Goal: Information Seeking & Learning: Learn about a topic

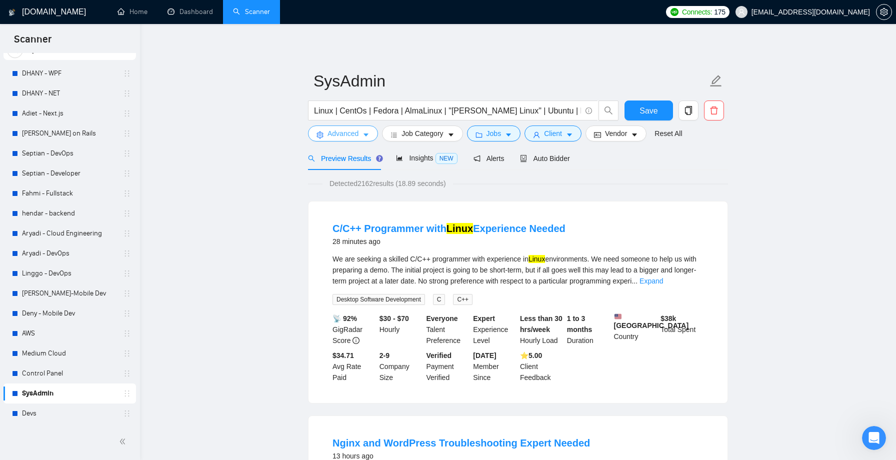
click at [353, 136] on span "Advanced" at bounding box center [342, 133] width 31 height 11
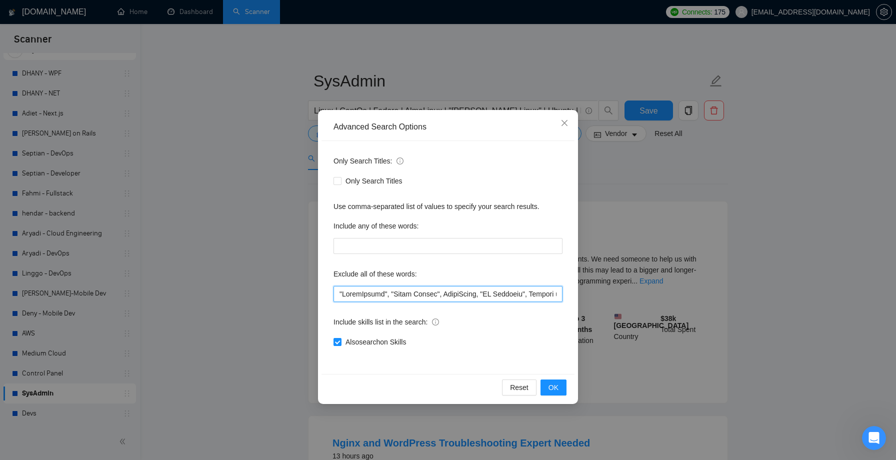
click at [403, 291] on input "text" at bounding box center [447, 294] width 229 height 16
click at [566, 119] on icon "close" at bounding box center [564, 123] width 8 height 8
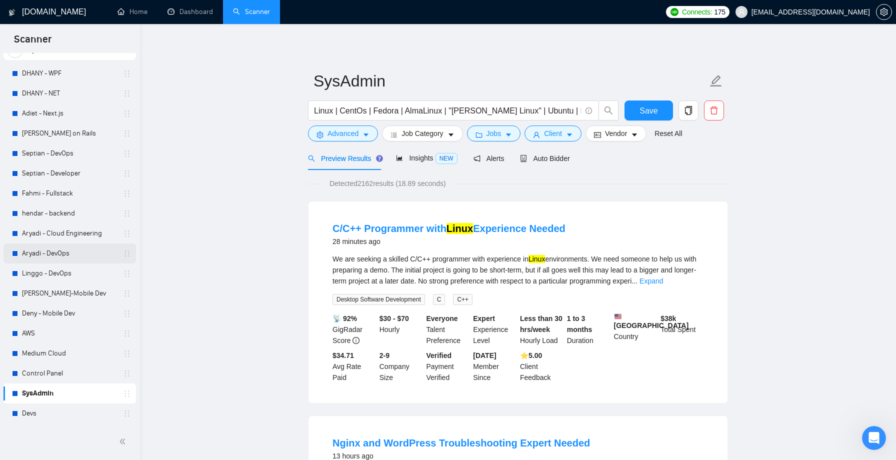
click at [85, 248] on link "Aryadi - DevOps" at bounding box center [69, 253] width 95 height 20
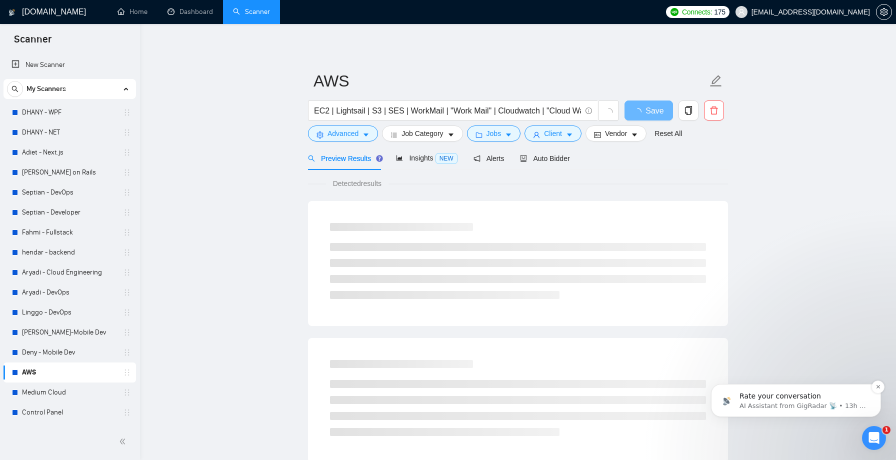
click at [782, 396] on span "Rate your conversation" at bounding box center [779, 396] width 81 height 8
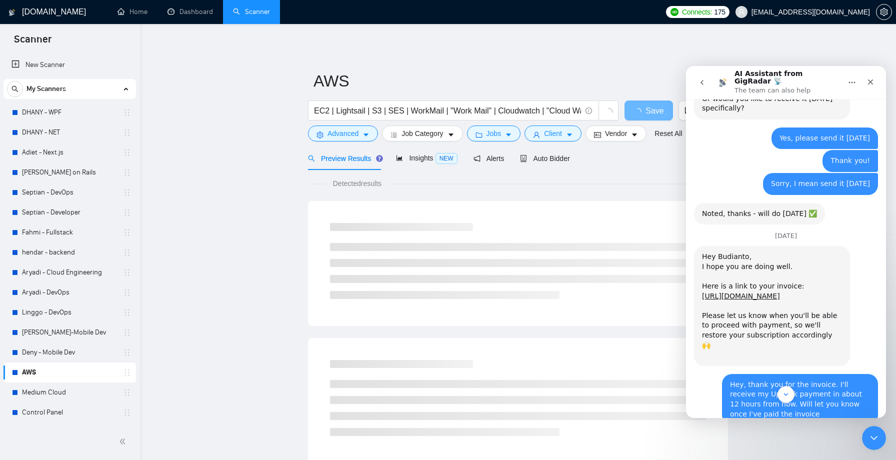
scroll to position [1072, 0]
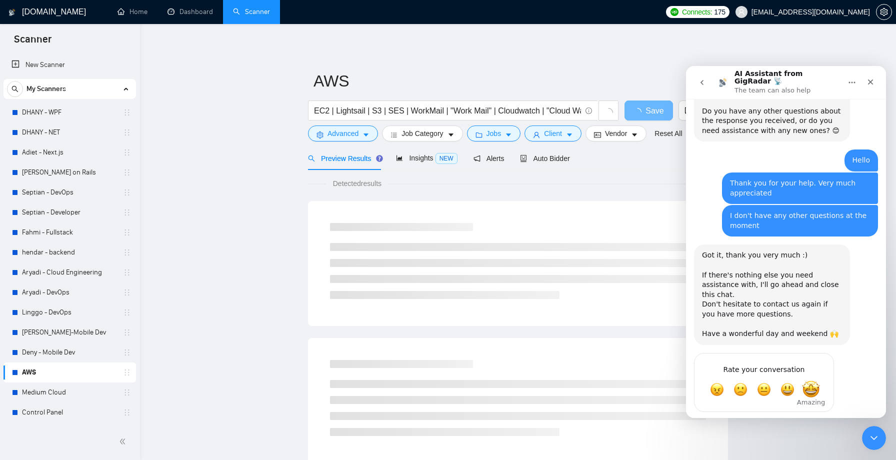
click at [803, 380] on span "Amazing" at bounding box center [811, 389] width 18 height 18
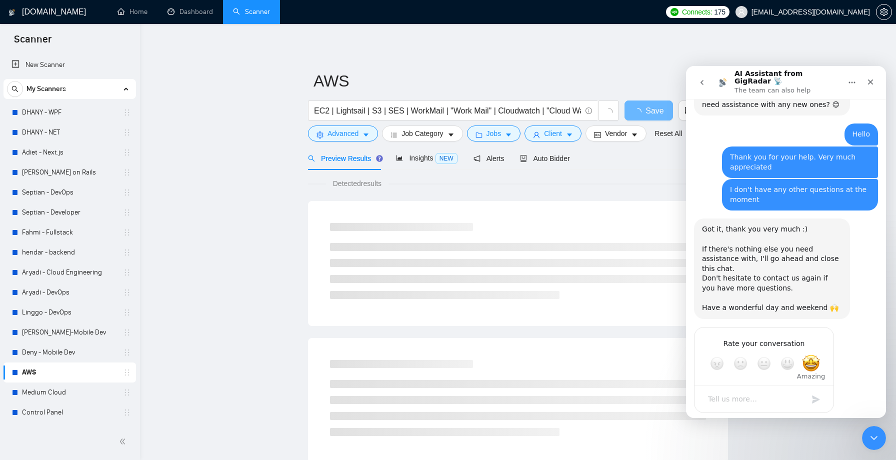
scroll to position [1099, 0]
click at [816, 388] on div "Submit" at bounding box center [816, 398] width 20 height 20
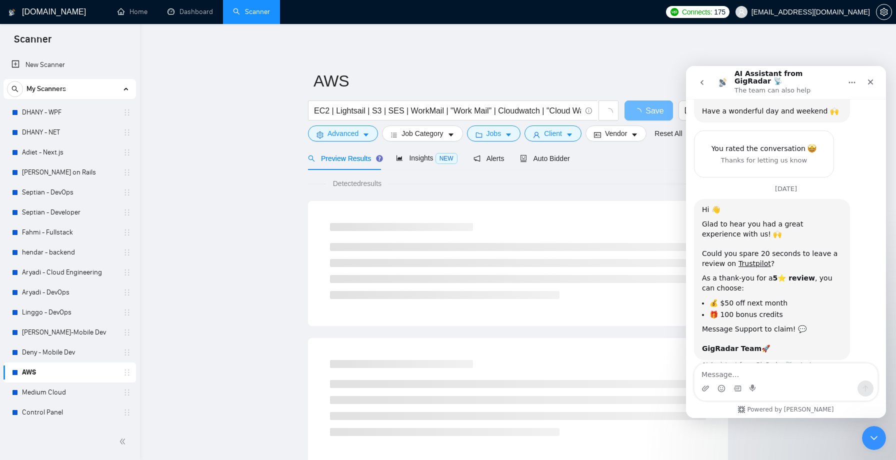
scroll to position [1297, 0]
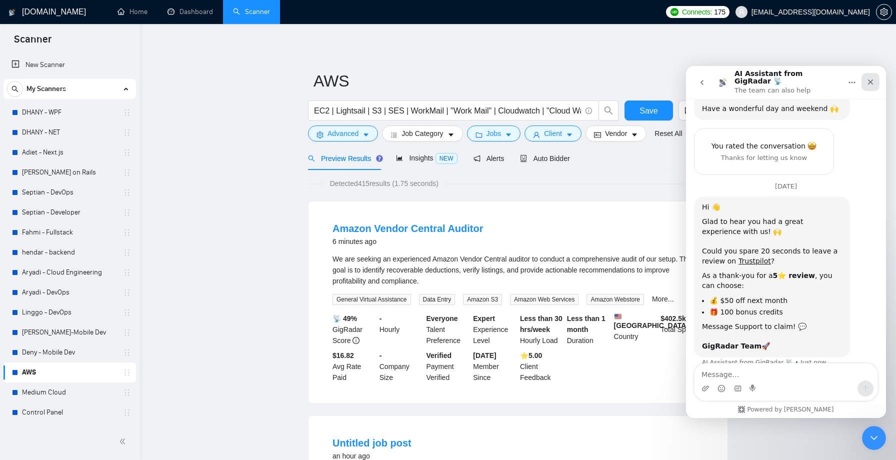
click at [873, 78] on icon "Close" at bounding box center [870, 82] width 8 height 8
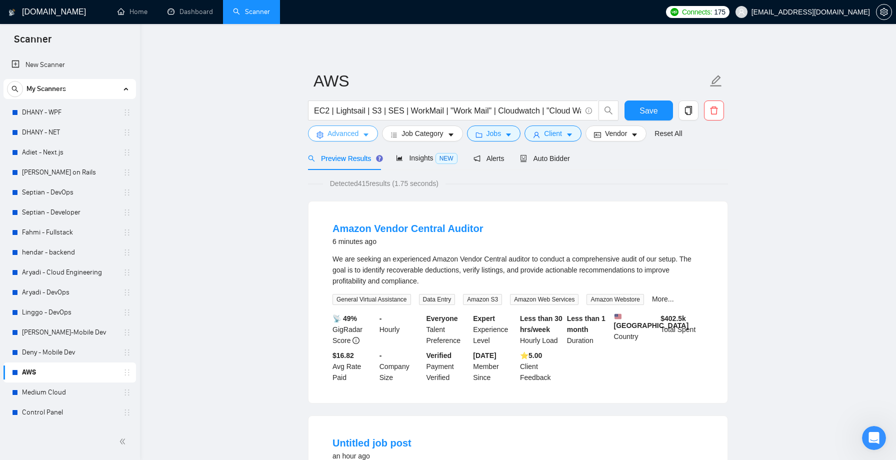
click at [353, 131] on span "Advanced" at bounding box center [342, 133] width 31 height 11
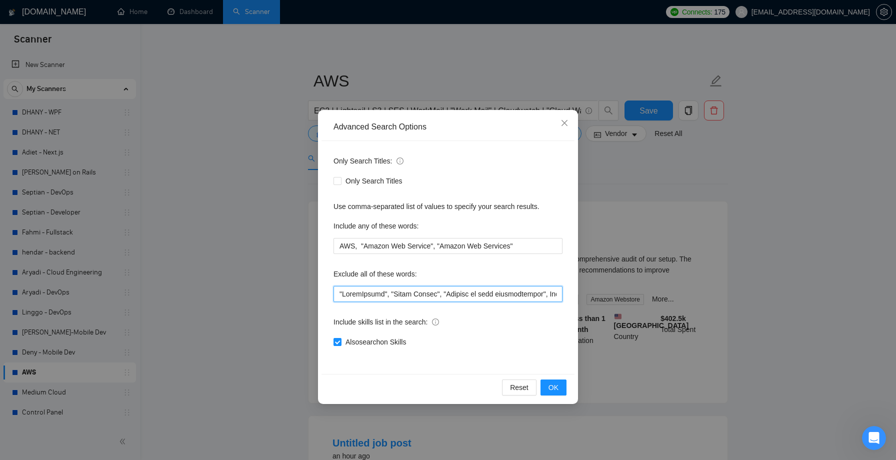
click at [418, 298] on input "text" at bounding box center [447, 294] width 229 height 16
click at [562, 121] on icon "close" at bounding box center [564, 123] width 6 height 6
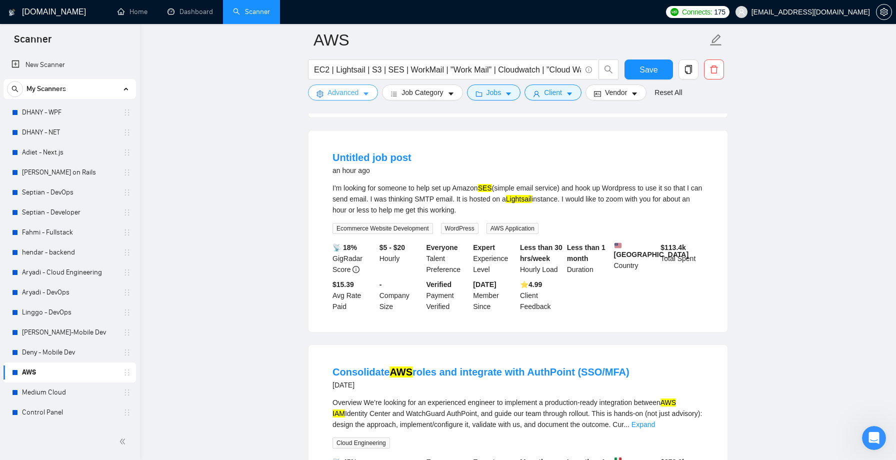
scroll to position [233, 0]
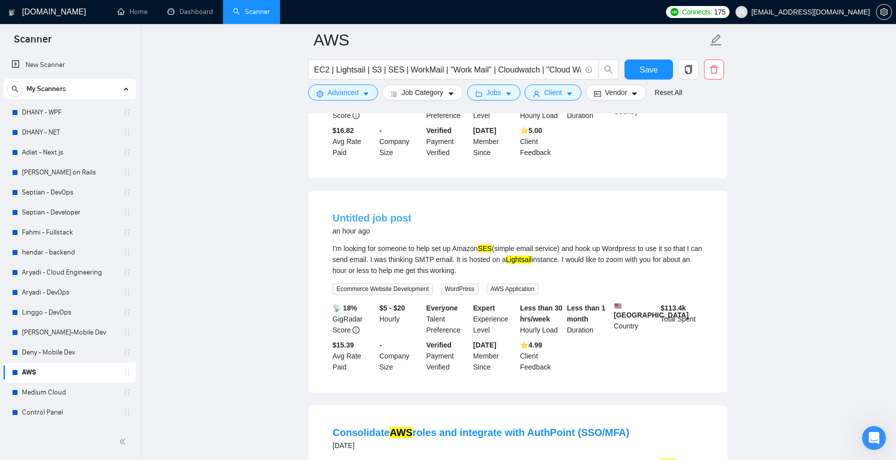
click at [376, 223] on link "Untitled job post" at bounding box center [371, 217] width 79 height 11
click at [345, 223] on link "Untitled job post" at bounding box center [371, 217] width 79 height 11
click at [870, 435] on icon "Open Intercom Messenger" at bounding box center [872, 436] width 16 height 16
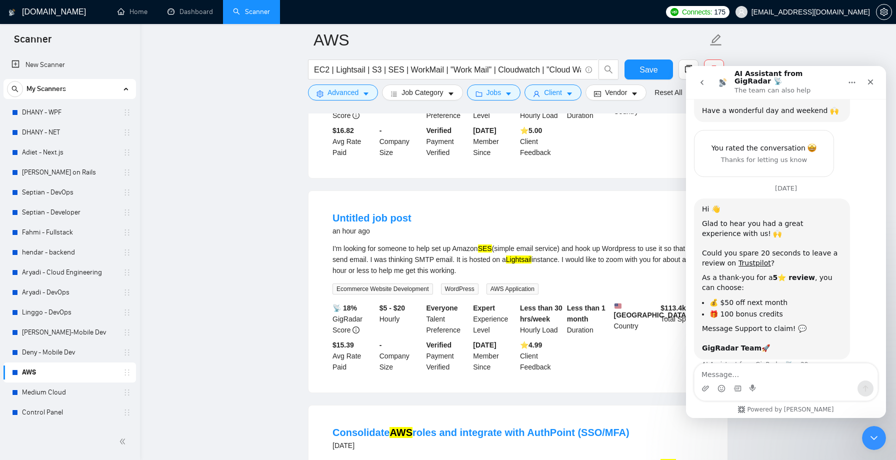
scroll to position [1297, 0]
click at [696, 77] on button "go back" at bounding box center [701, 82] width 19 height 19
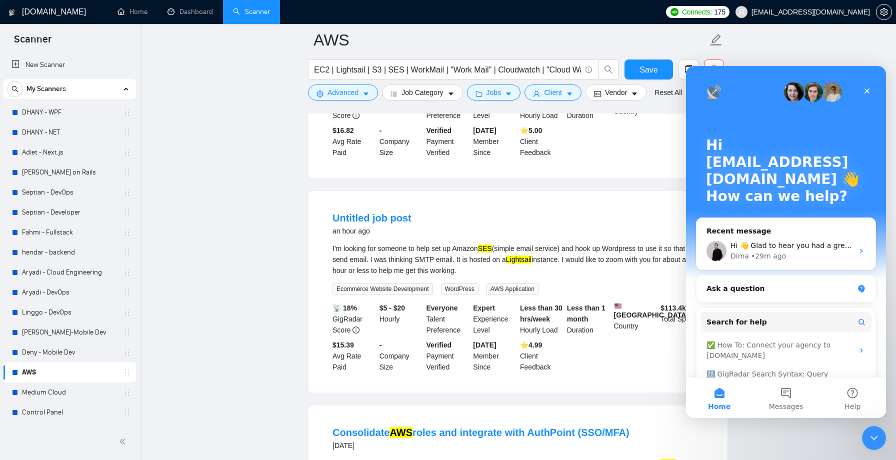
scroll to position [0, 0]
click at [869, 94] on icon "Close" at bounding box center [867, 91] width 8 height 8
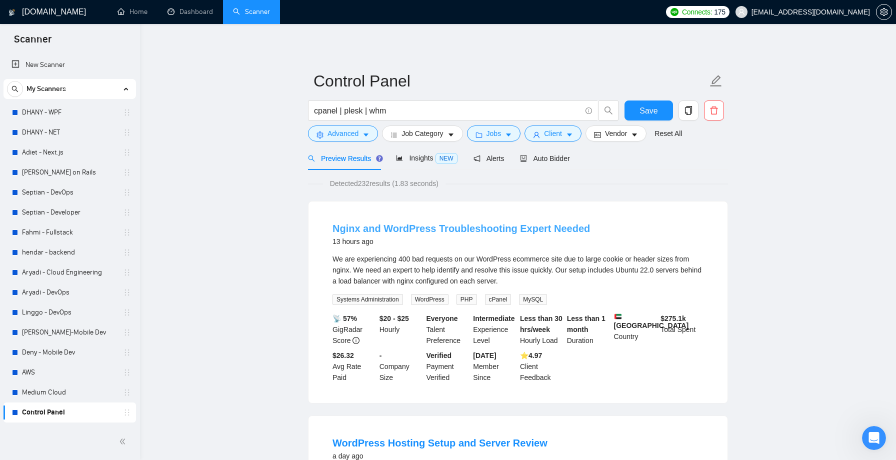
click at [366, 226] on link "Nginx and WordPress Troubleshooting Expert Needed" at bounding box center [460, 228] width 257 height 11
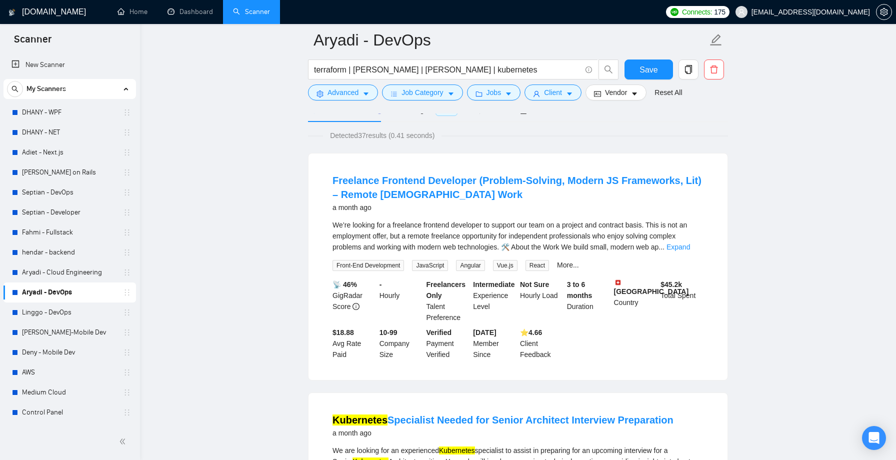
scroll to position [55, 0]
click at [68, 310] on link "Linggo - DevOps" at bounding box center [69, 312] width 95 height 20
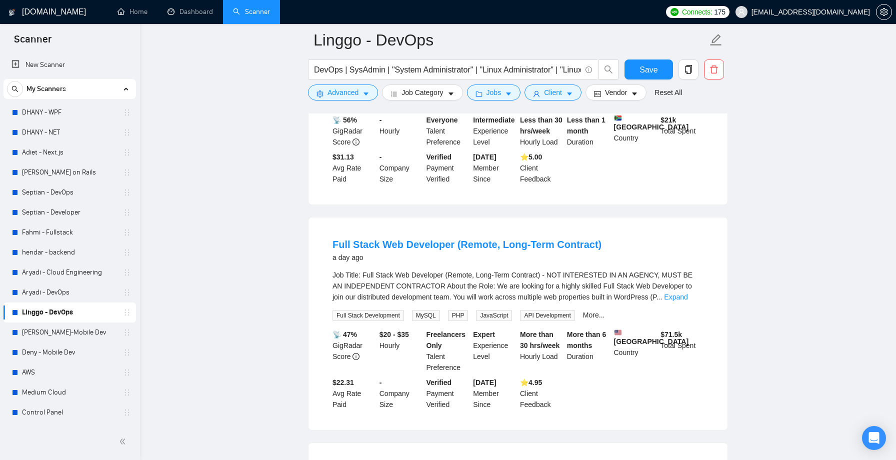
scroll to position [627, 0]
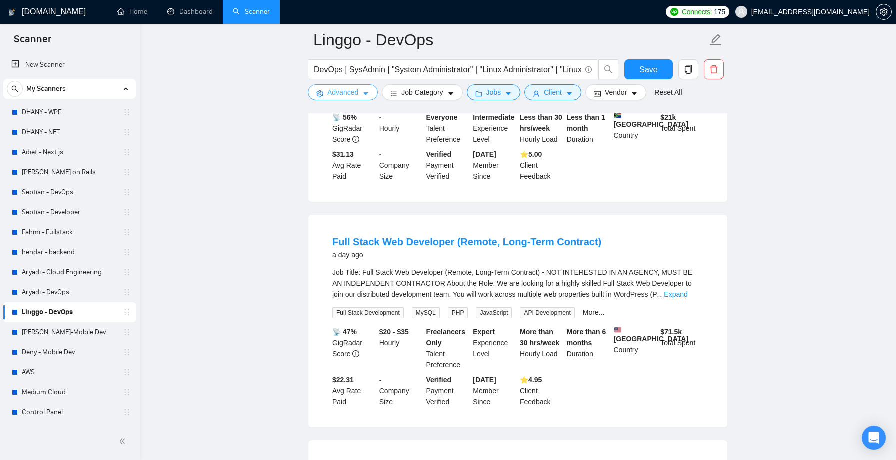
click at [358, 88] on span "Advanced" at bounding box center [342, 92] width 31 height 11
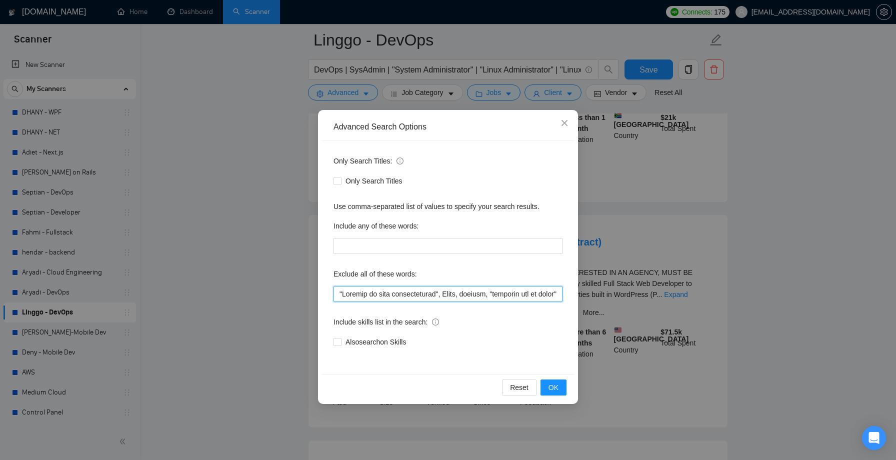
click at [422, 287] on input "text" at bounding box center [447, 294] width 229 height 16
click at [565, 120] on icon "close" at bounding box center [564, 123] width 8 height 8
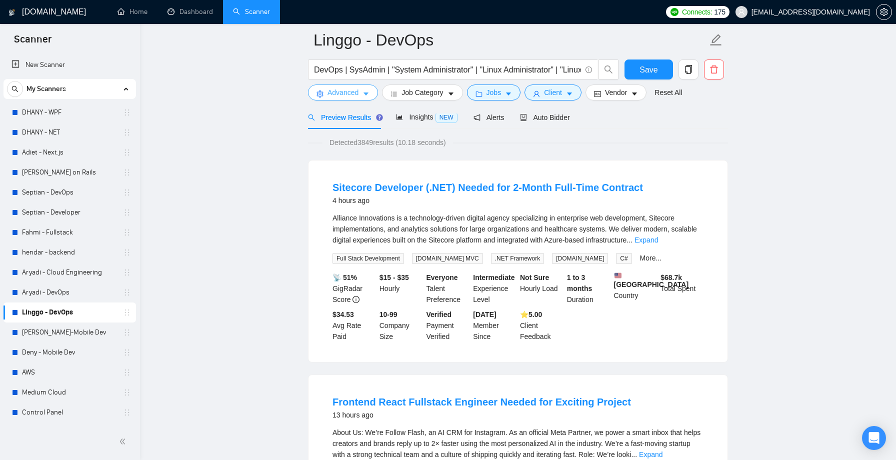
scroll to position [48, 0]
click at [658, 243] on link "Expand" at bounding box center [645, 241] width 23 height 8
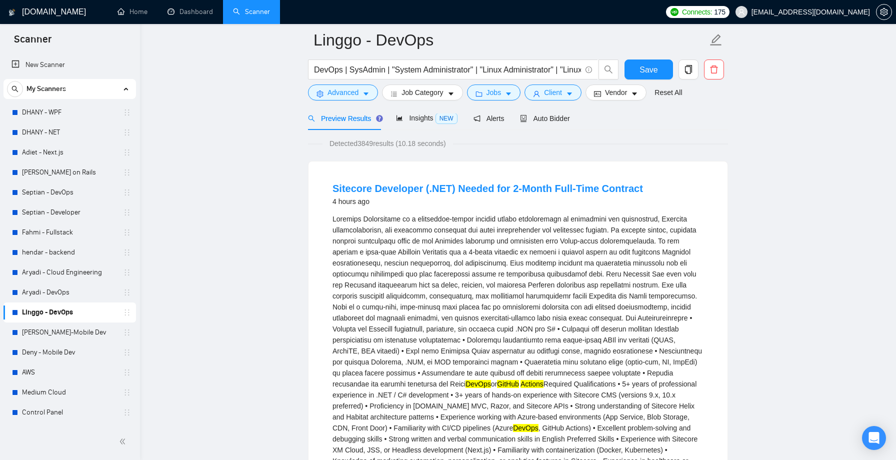
scroll to position [45, 0]
